Goal: Navigation & Orientation: Find specific page/section

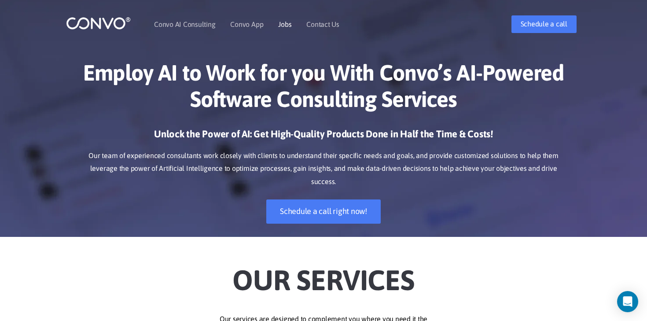
click at [287, 24] on link "Jobs" at bounding box center [284, 24] width 13 height 7
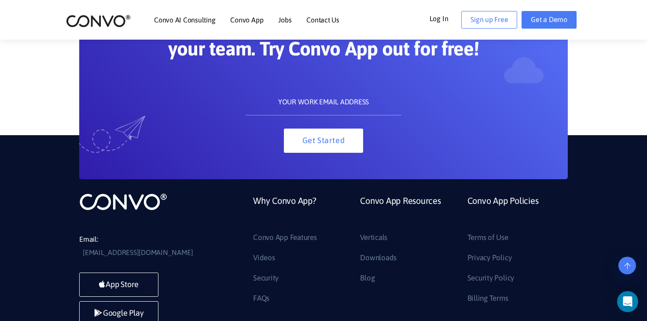
scroll to position [782, 0]
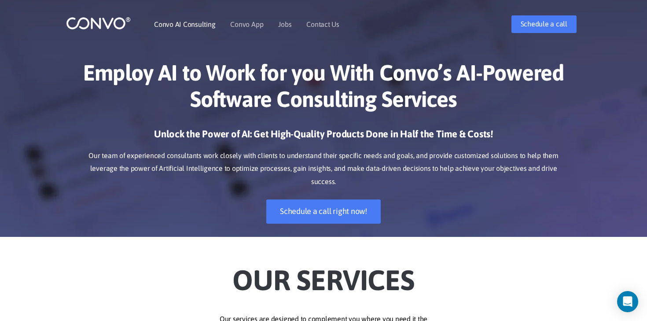
click at [203, 26] on link "Convo AI Consulting" at bounding box center [184, 24] width 61 height 7
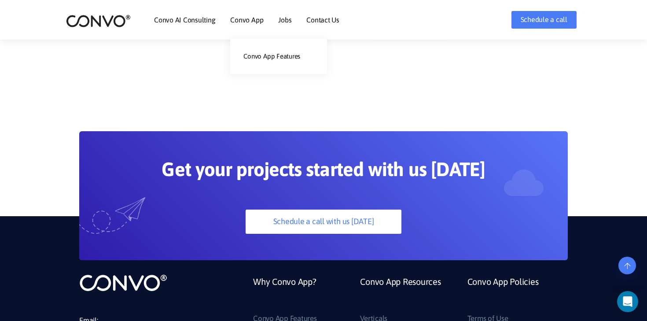
scroll to position [2366, 0]
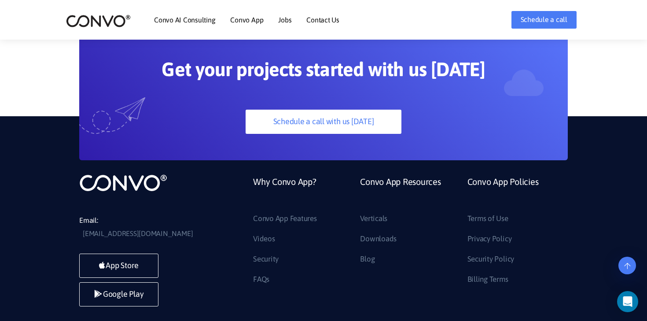
click at [283, 22] on link "Jobs" at bounding box center [284, 19] width 13 height 7
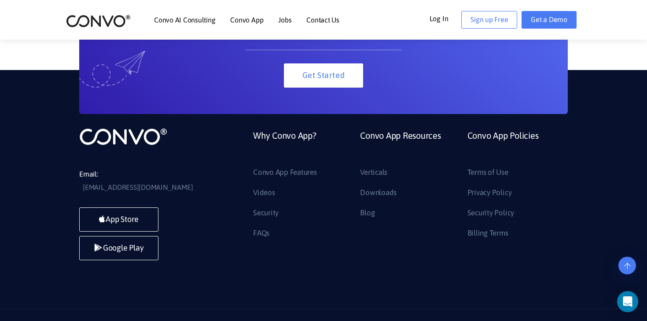
scroll to position [914, 0]
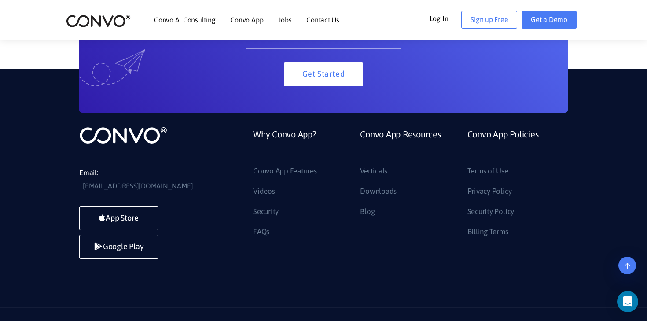
click at [321, 20] on link "Contact Us" at bounding box center [322, 19] width 33 height 7
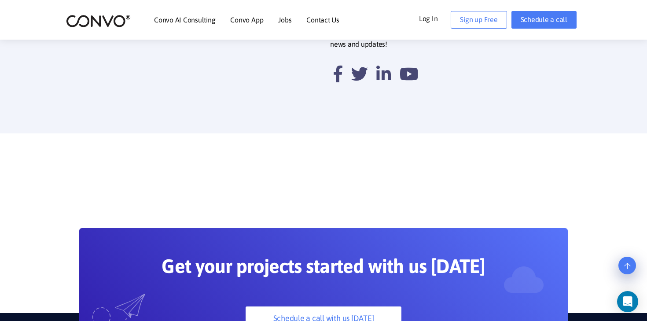
scroll to position [496, 0]
